Goal: Task Accomplishment & Management: Manage account settings

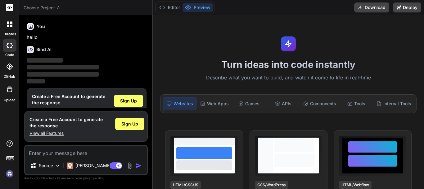
scroll to position [14, 0]
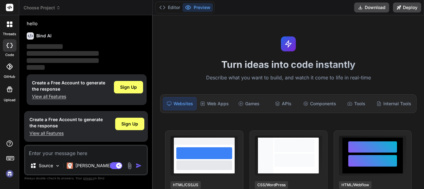
type textarea "x"
click at [59, 152] on textarea at bounding box center [86, 150] width 122 height 11
type textarea "w"
type textarea "x"
type textarea "wq"
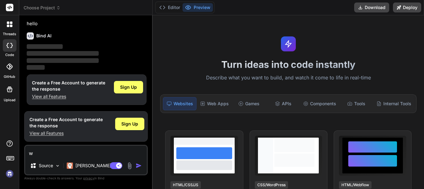
type textarea "x"
type textarea "wqe"
type textarea "x"
type textarea "wqed"
type textarea "x"
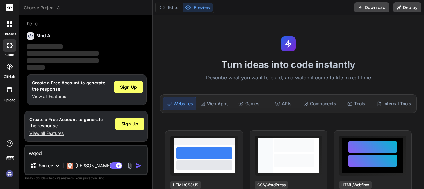
type textarea "wqede"
type textarea "x"
type textarea "wqedew"
type textarea "x"
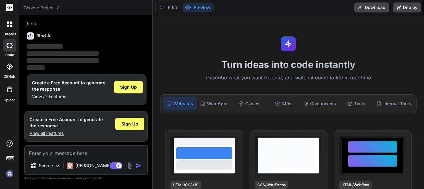
click at [7, 174] on img at bounding box center [9, 173] width 11 height 11
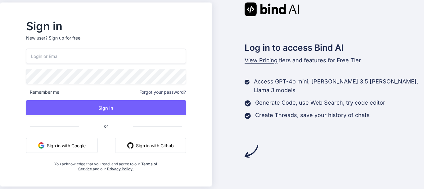
click at [104, 54] on input "email" at bounding box center [106, 55] width 160 height 15
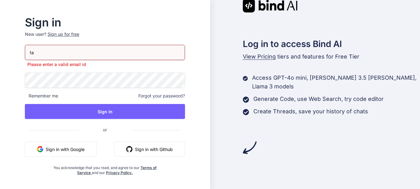
paste input "niya1@yopmail.com"
type input "taniya1@yopmail.com"
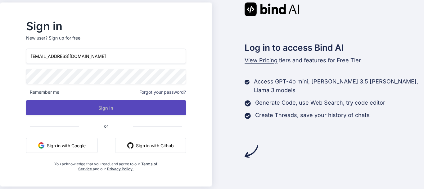
click at [119, 107] on button "Sign In" at bounding box center [106, 107] width 160 height 15
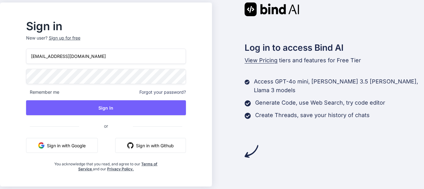
drag, startPoint x: 284, startPoint y: 80, endPoint x: 363, endPoint y: 120, distance: 88.3
click at [363, 120] on div "Log in to access Bind AI View Pricing tiers and features for Free Tier Access G…" at bounding box center [318, 79] width 212 height 155
